Goal: Information Seeking & Learning: Learn about a topic

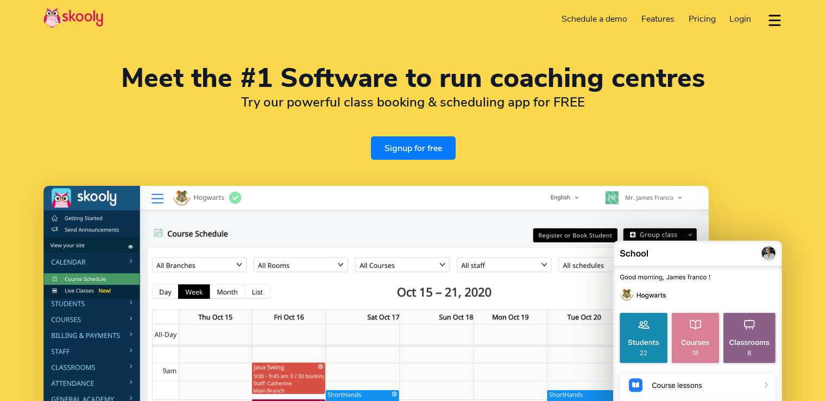
select select "en"
click at [704, 17] on span "Pricing" at bounding box center [702, 19] width 27 height 12
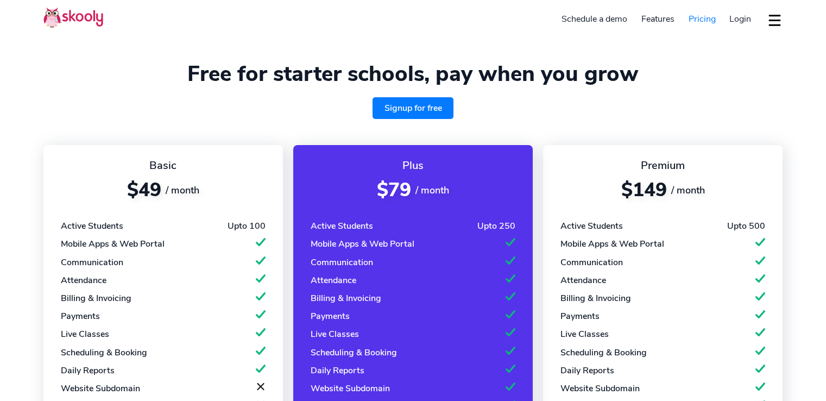
select select "en"
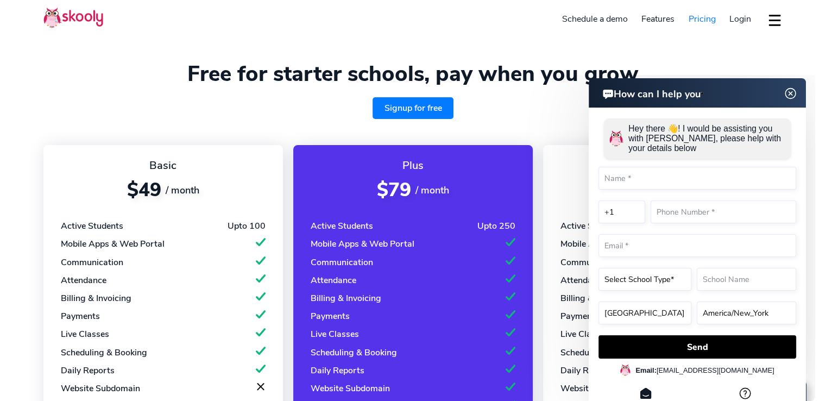
click at [791, 93] on img at bounding box center [790, 94] width 21 height 14
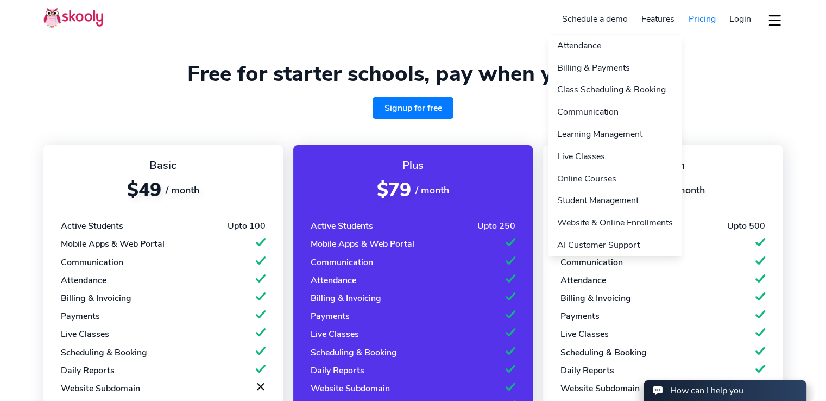
click at [651, 17] on link "Features" at bounding box center [657, 18] width 47 height 17
